Goal: Navigation & Orientation: Find specific page/section

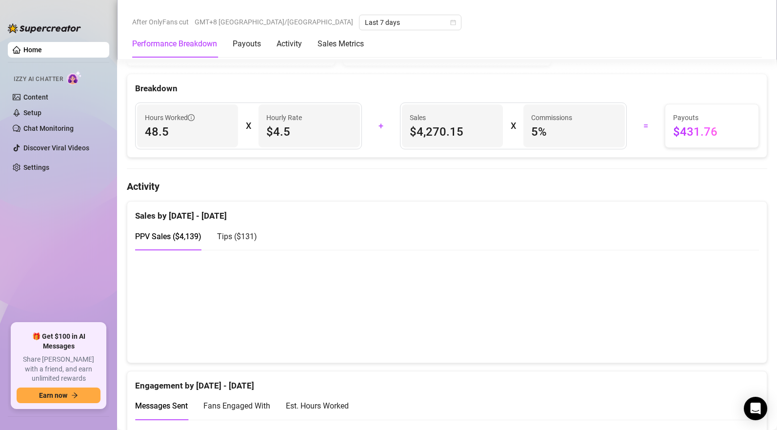
scroll to position [491, 0]
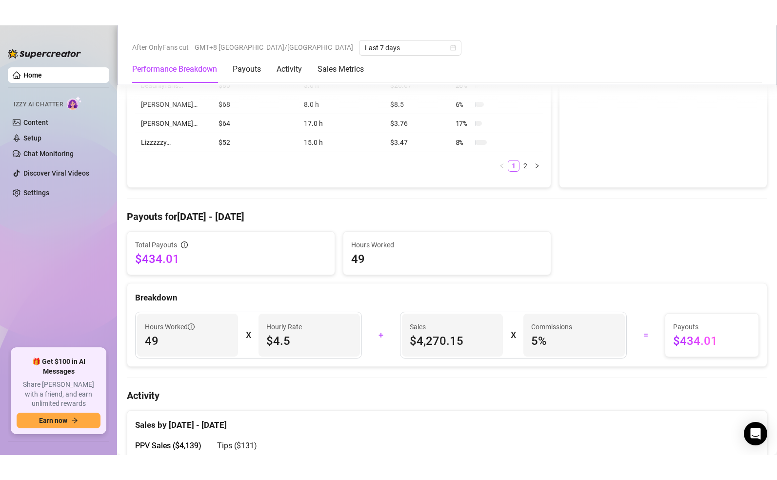
scroll to position [466, 0]
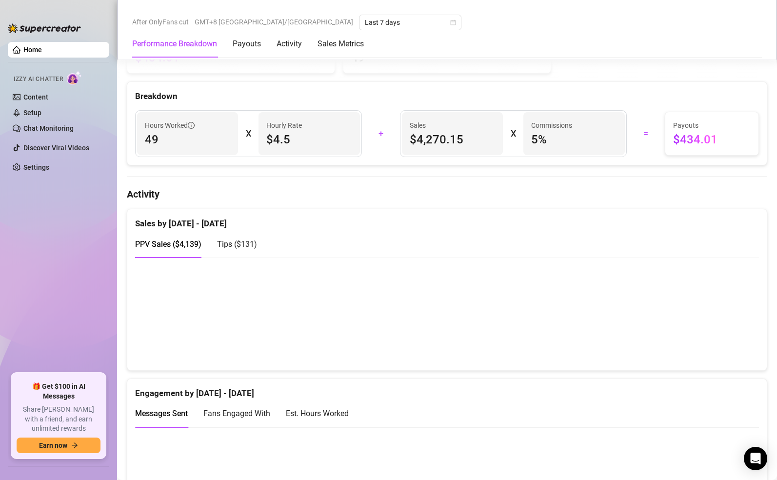
click at [690, 327] on canvas at bounding box center [443, 314] width 617 height 98
